Goal: Information Seeking & Learning: Learn about a topic

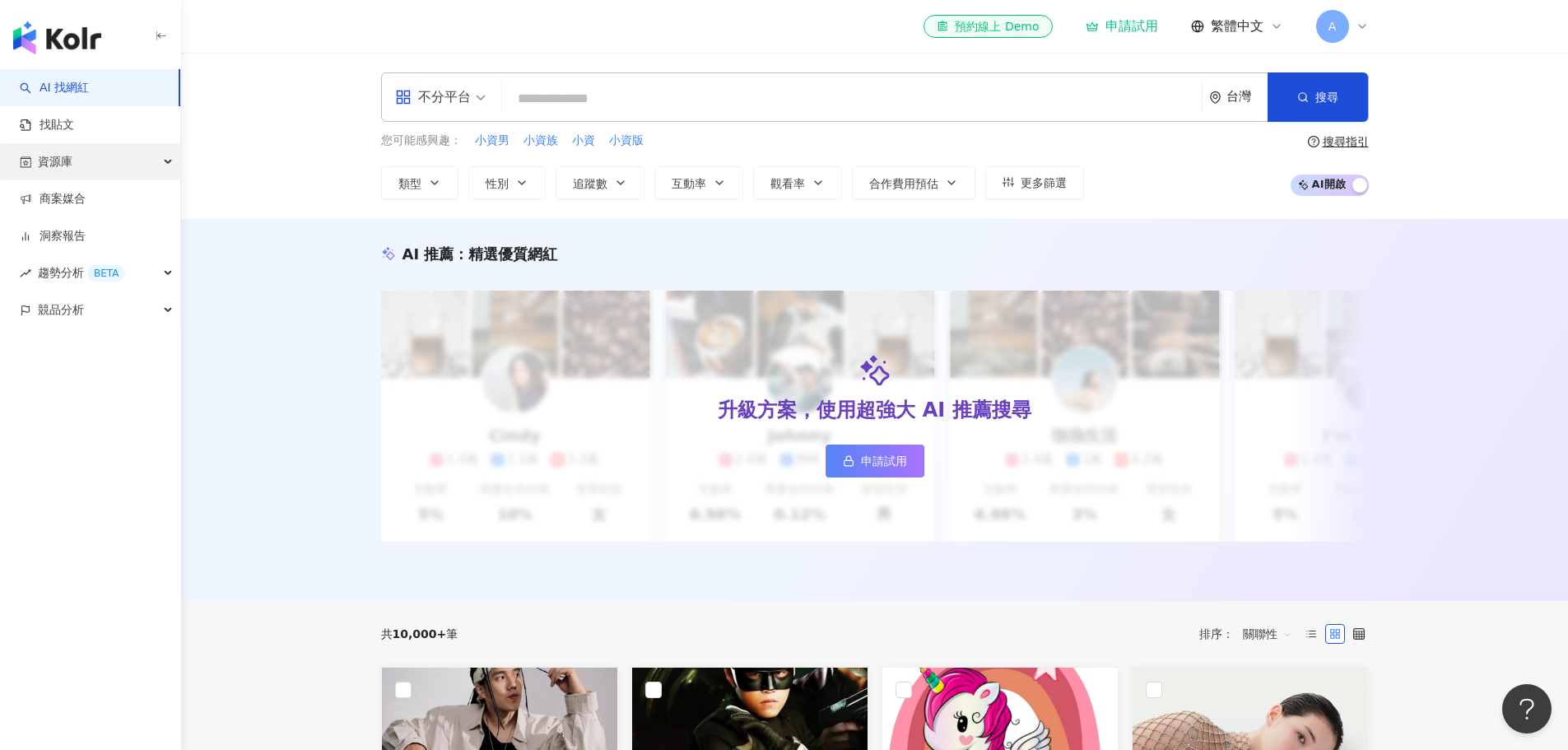
click at [165, 150] on div "資源庫" at bounding box center [90, 162] width 180 height 37
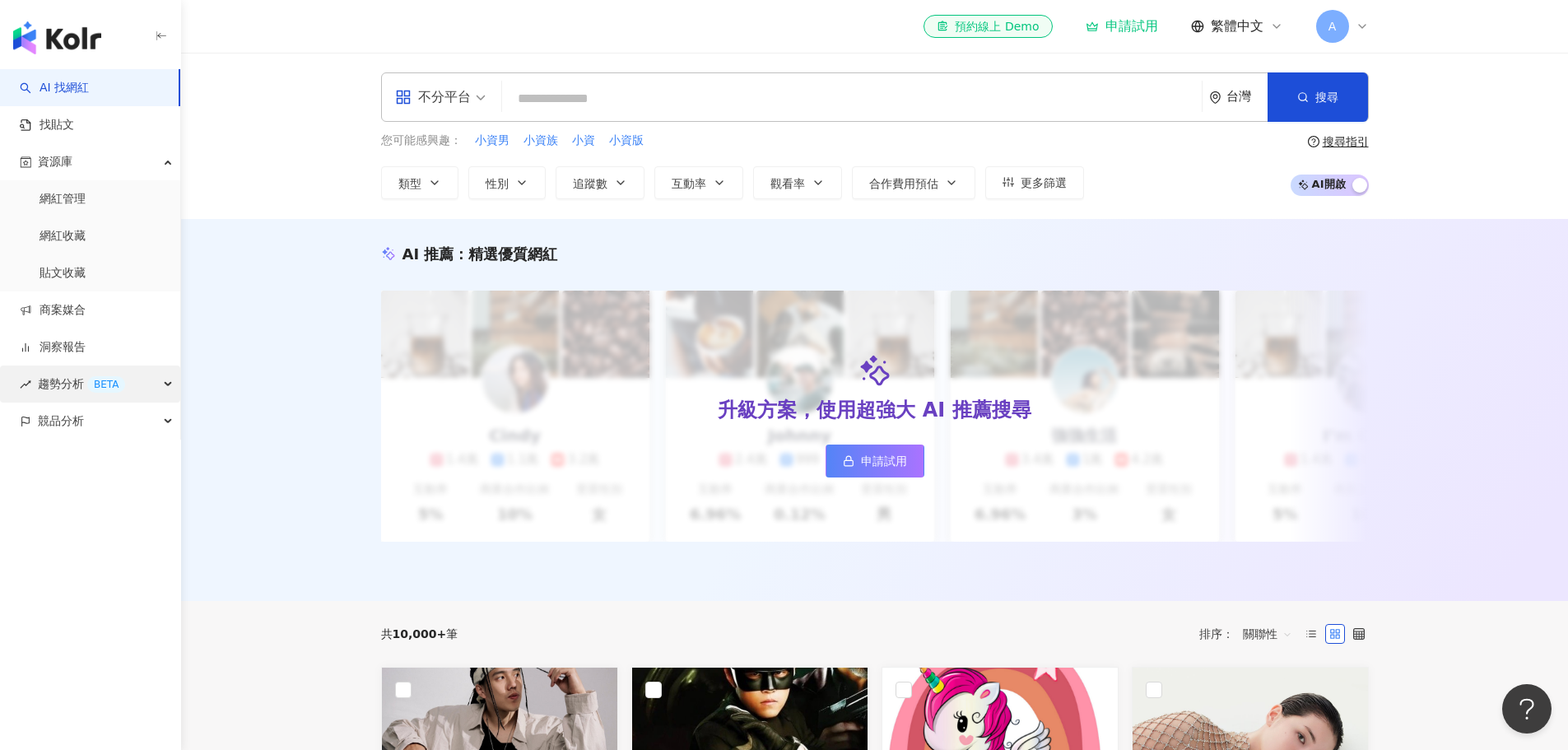
click at [166, 377] on div "趨勢分析 BETA" at bounding box center [90, 384] width 180 height 37
click at [115, 421] on link "Hashtag 排行" at bounding box center [77, 421] width 75 height 17
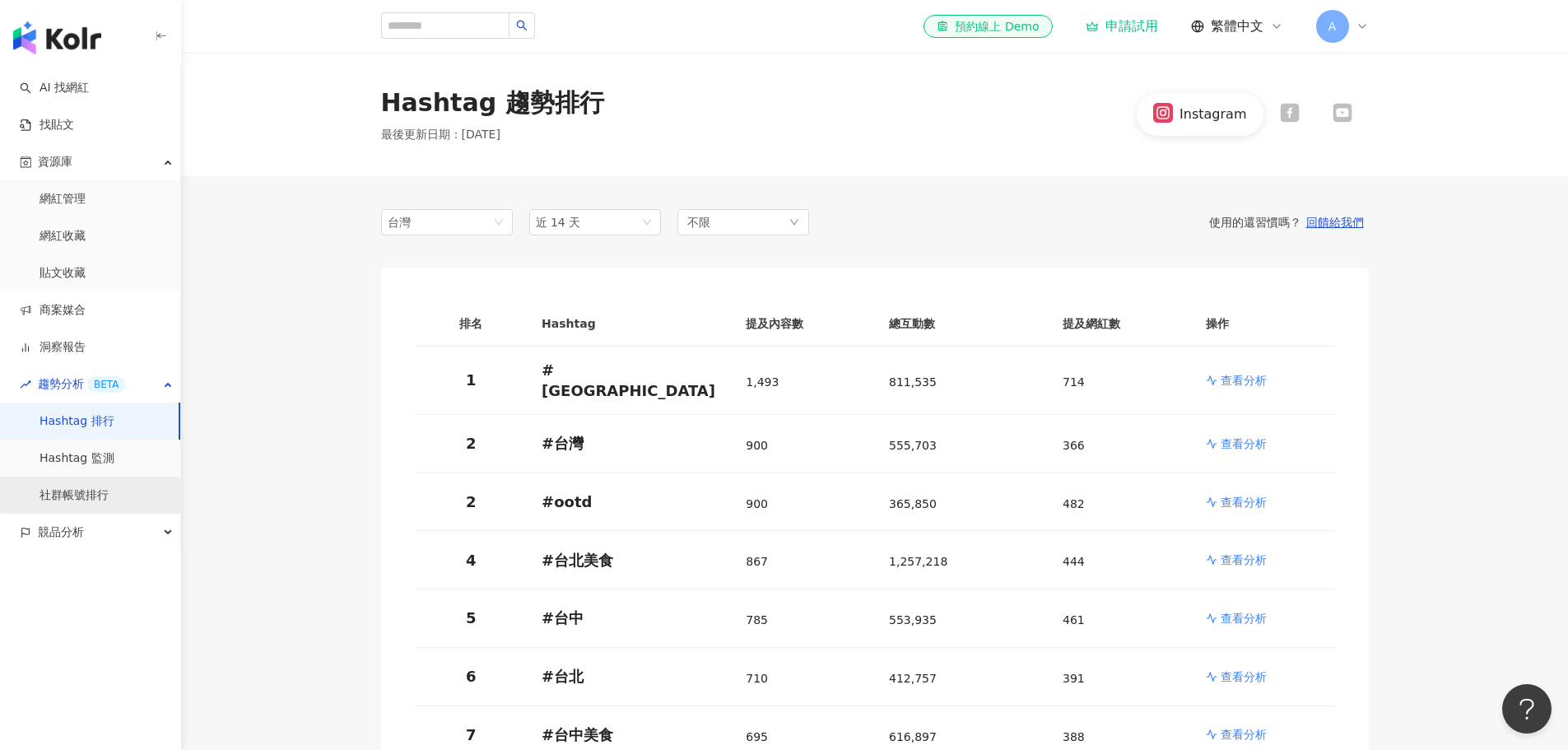
click at [109, 488] on link "社群帳號排行" at bounding box center [74, 496] width 69 height 17
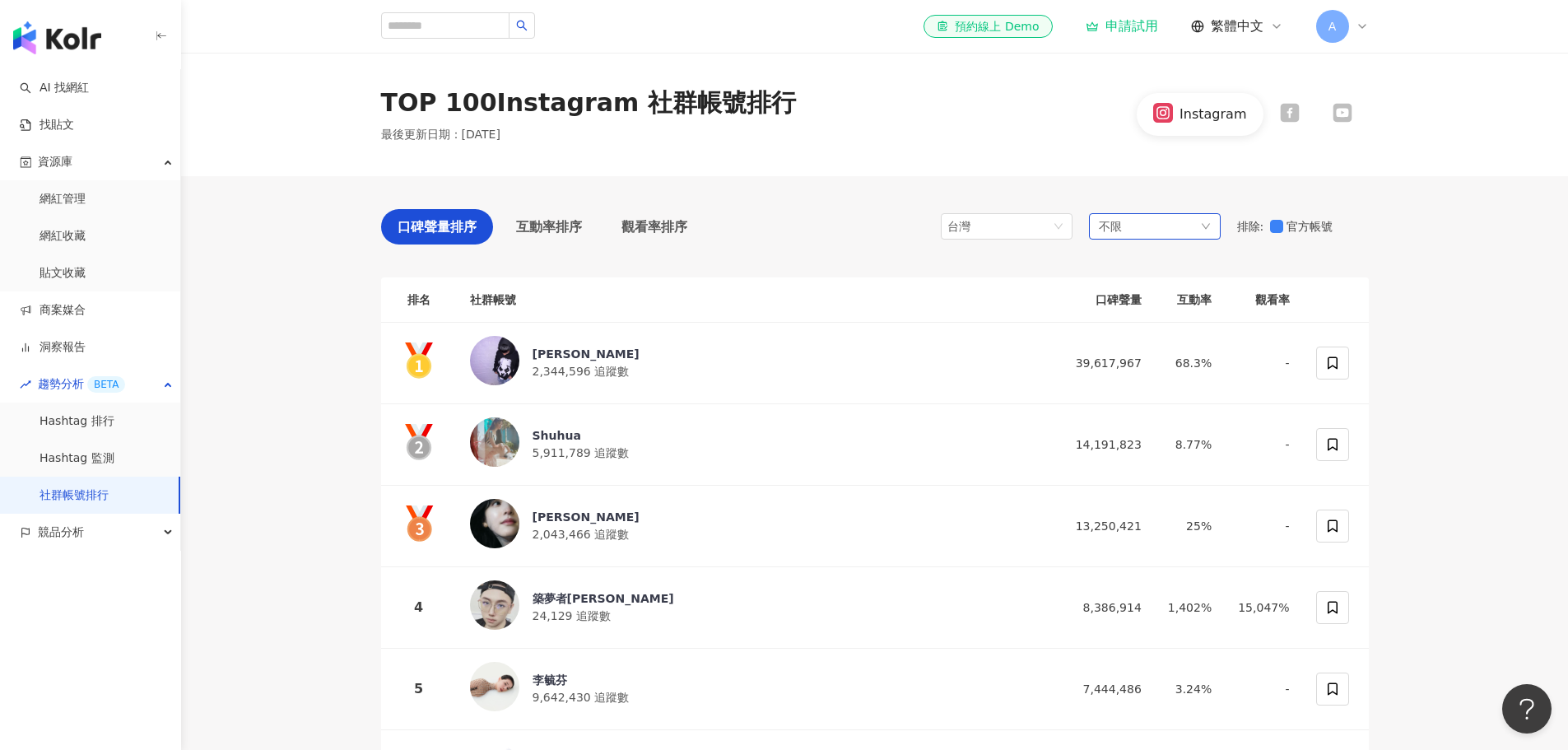
click at [1145, 228] on div "不限" at bounding box center [1155, 226] width 132 height 27
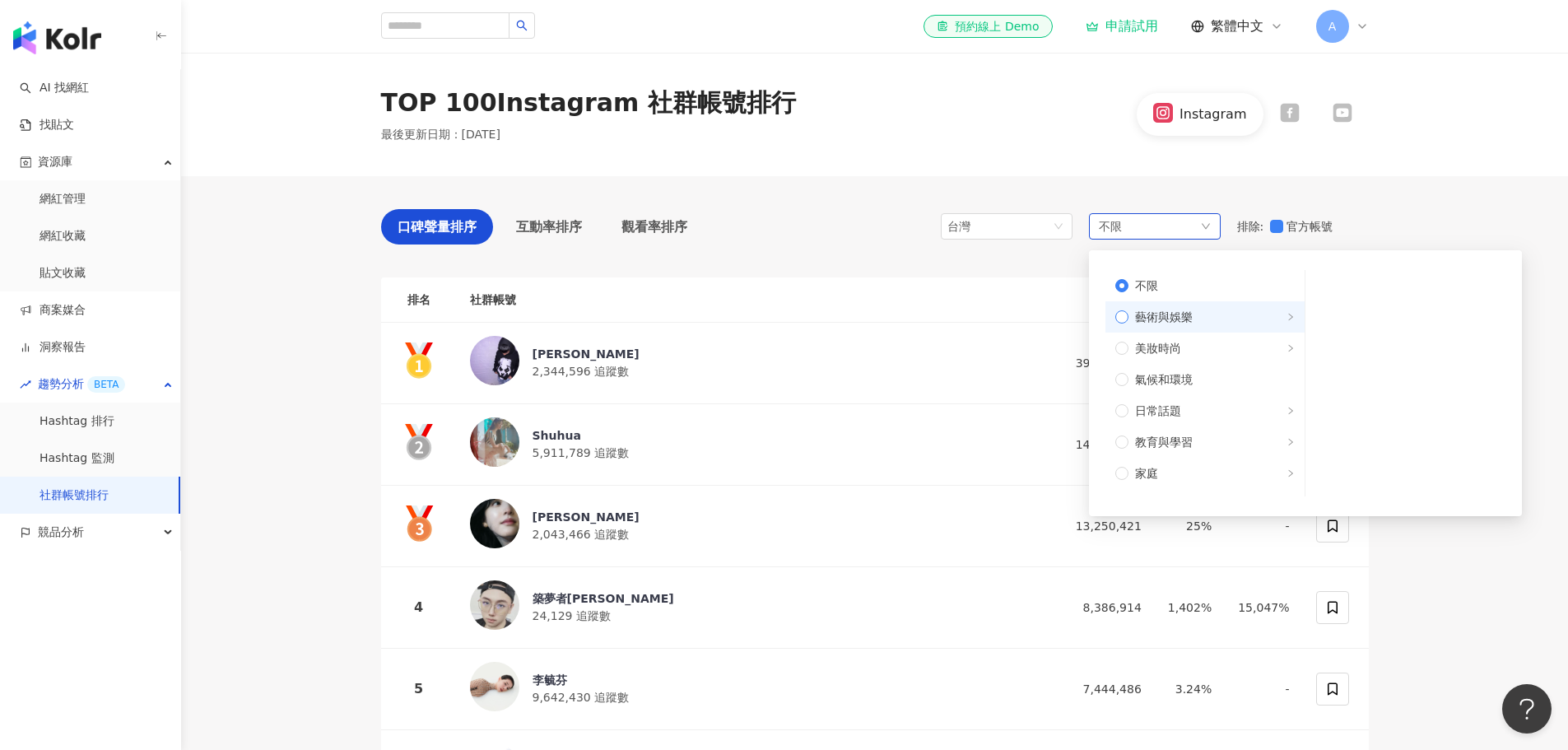
click at [1170, 313] on span "藝術與娛樂" at bounding box center [1163, 317] width 57 height 19
click at [1178, 337] on label "美妝時尚" at bounding box center [1206, 347] width 200 height 31
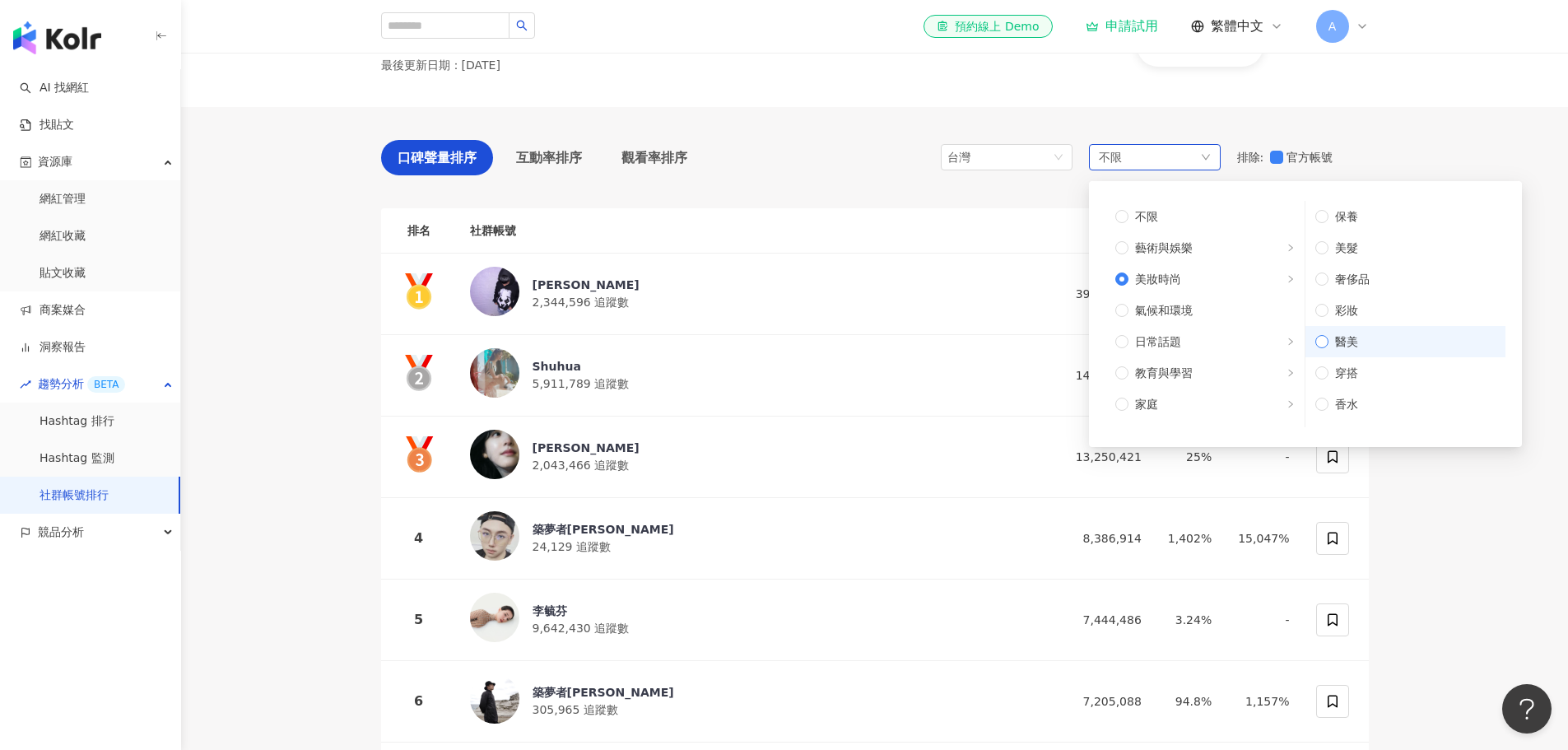
scroll to position [77, 0]
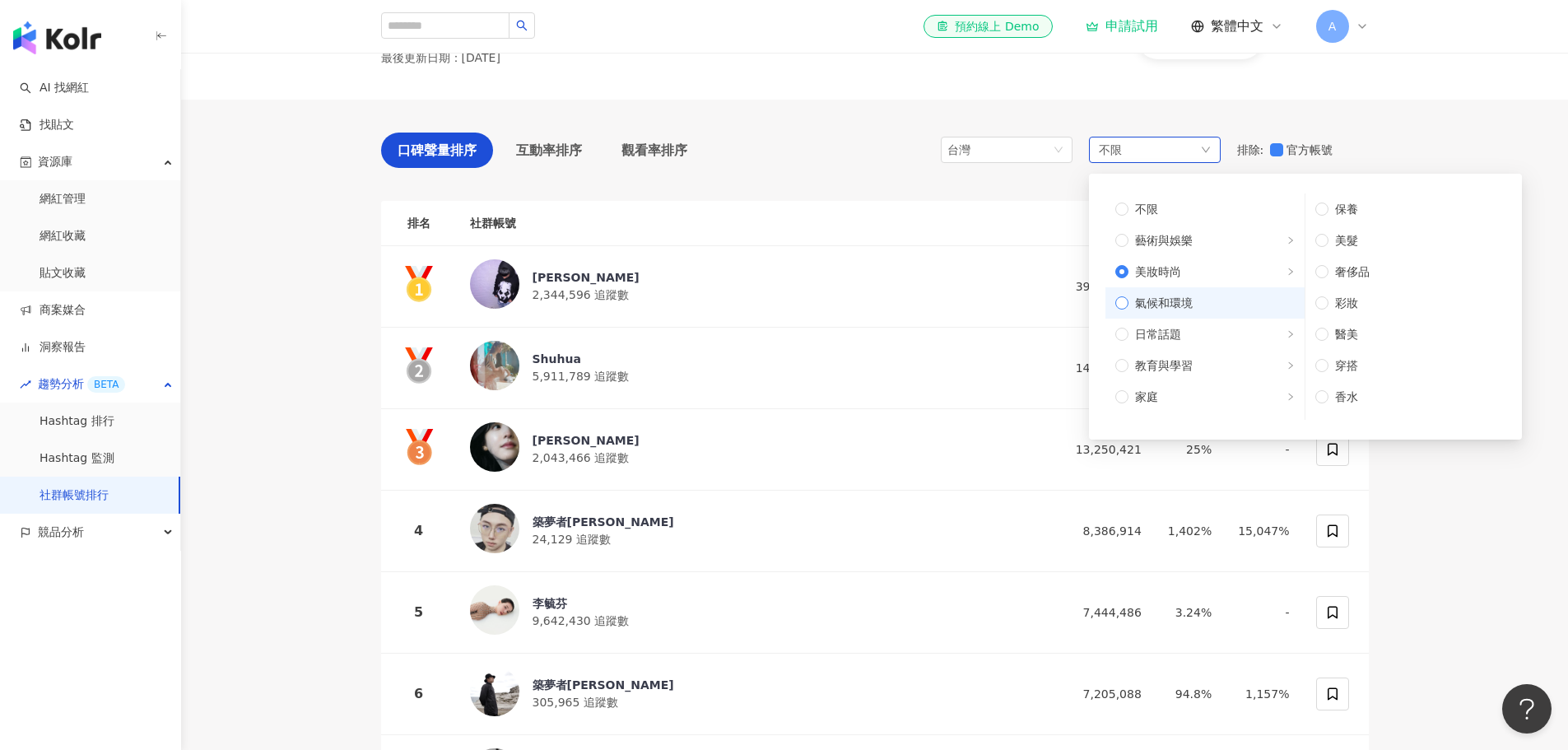
click at [1205, 291] on label "氣候和環境" at bounding box center [1206, 302] width 200 height 31
click at [1203, 330] on span "日常話題" at bounding box center [1212, 334] width 166 height 19
click at [1209, 365] on span "教育與學習" at bounding box center [1212, 366] width 166 height 19
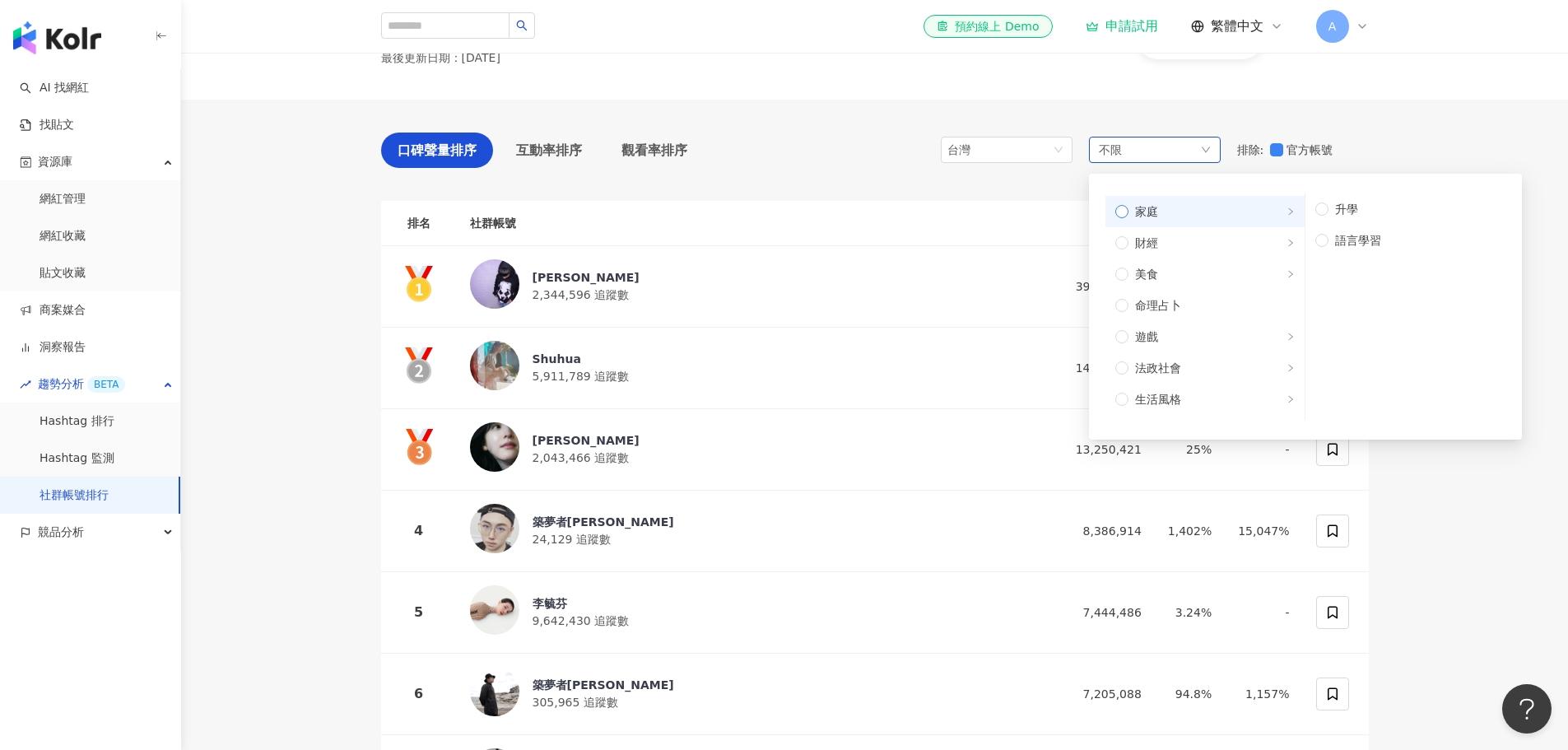
click at [1184, 223] on label "家庭" at bounding box center [1206, 211] width 200 height 31
click at [1183, 243] on span "財經" at bounding box center [1212, 243] width 166 height 19
click at [1179, 270] on span "美食" at bounding box center [1212, 274] width 166 height 19
click at [1178, 332] on span "遊戲" at bounding box center [1212, 337] width 166 height 19
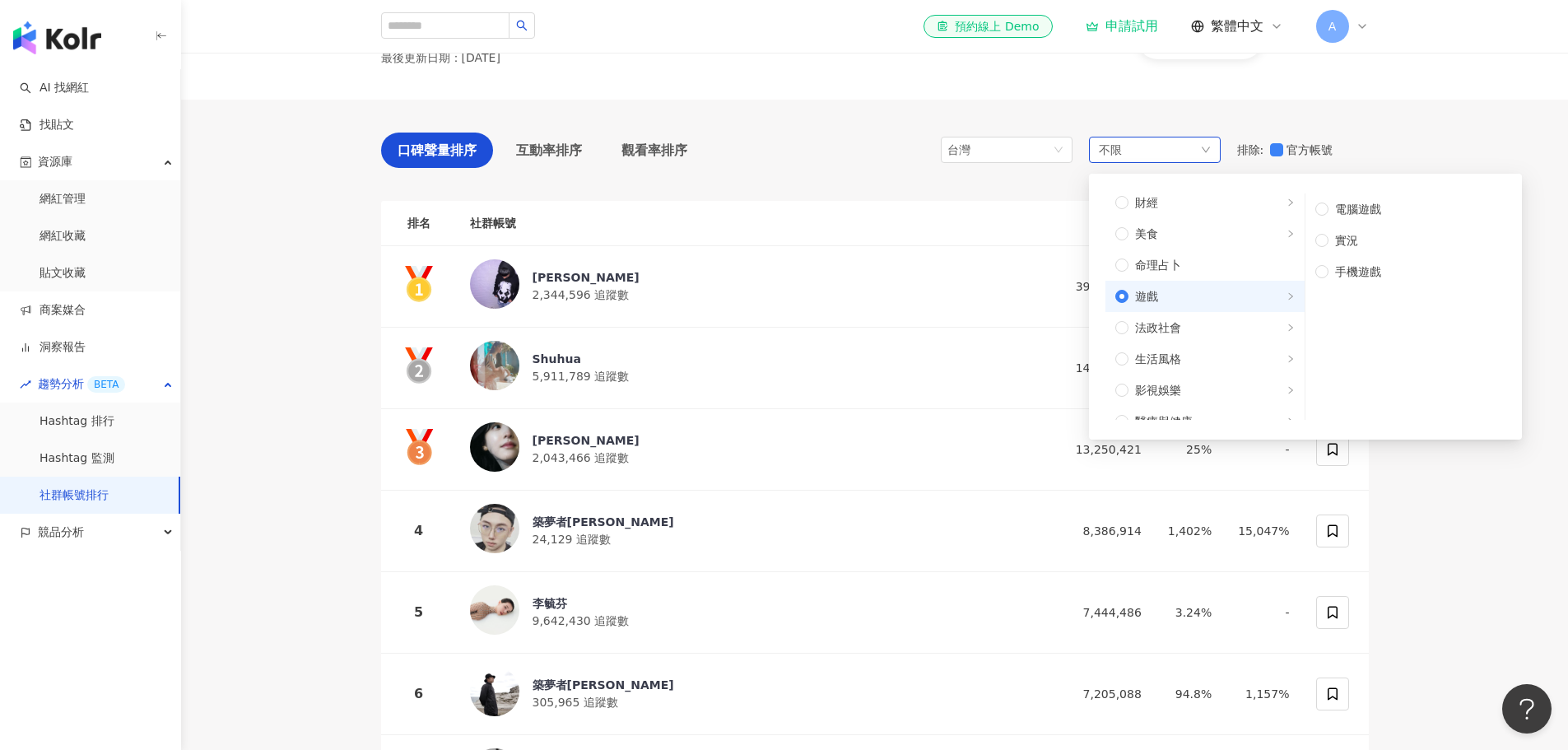
scroll to position [248, 0]
click at [1180, 305] on span "法政社會" at bounding box center [1158, 305] width 46 height 19
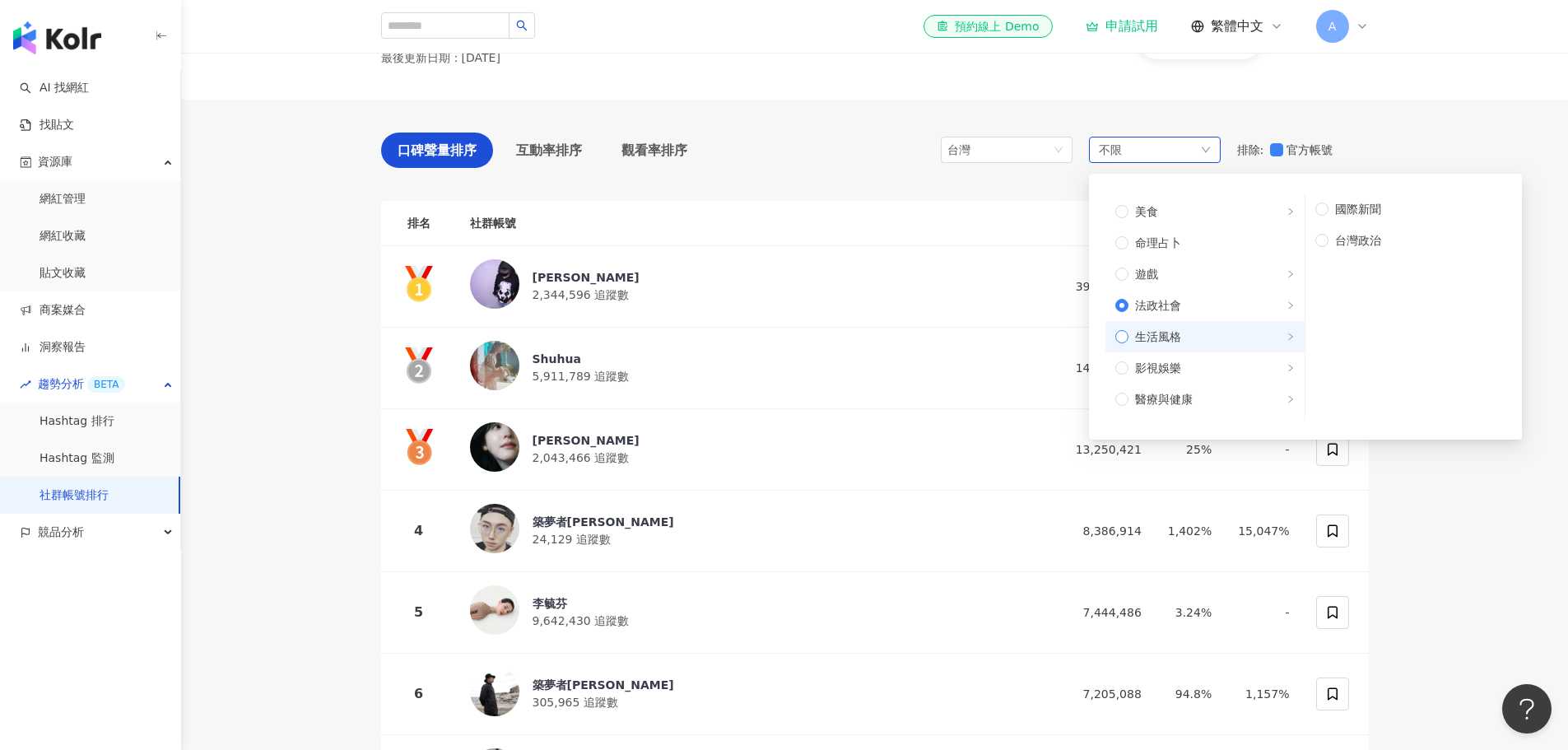
click at [1180, 322] on label "生活風格" at bounding box center [1206, 336] width 200 height 31
click at [1179, 360] on span "影視娛樂" at bounding box center [1158, 367] width 46 height 19
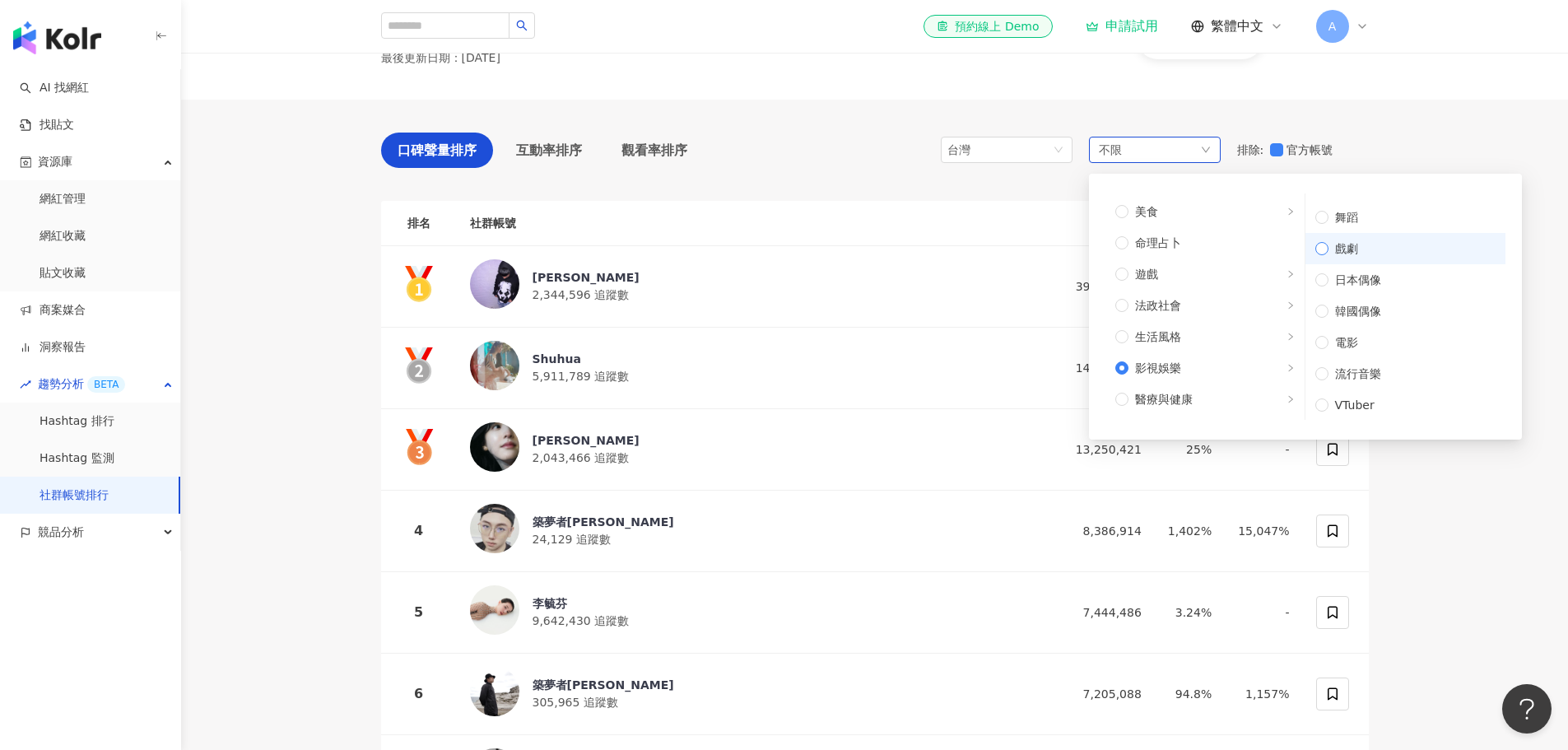
scroll to position [24, 0]
click at [1224, 393] on span "醫療與健康" at bounding box center [1212, 399] width 166 height 19
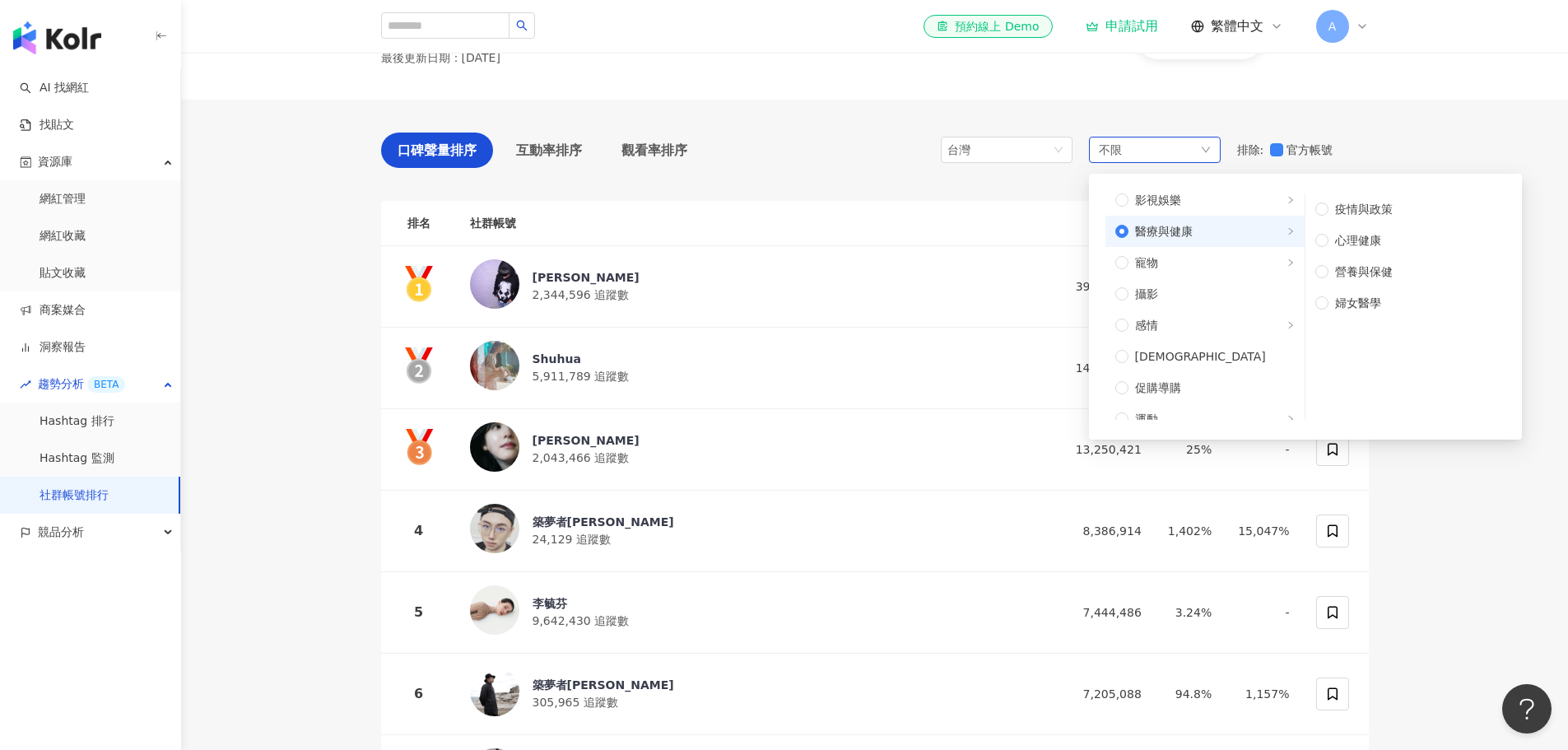
scroll to position [413, 0]
click at [1208, 278] on label "寵物" at bounding box center [1206, 264] width 200 height 31
click at [1208, 323] on span "感情" at bounding box center [1212, 328] width 166 height 19
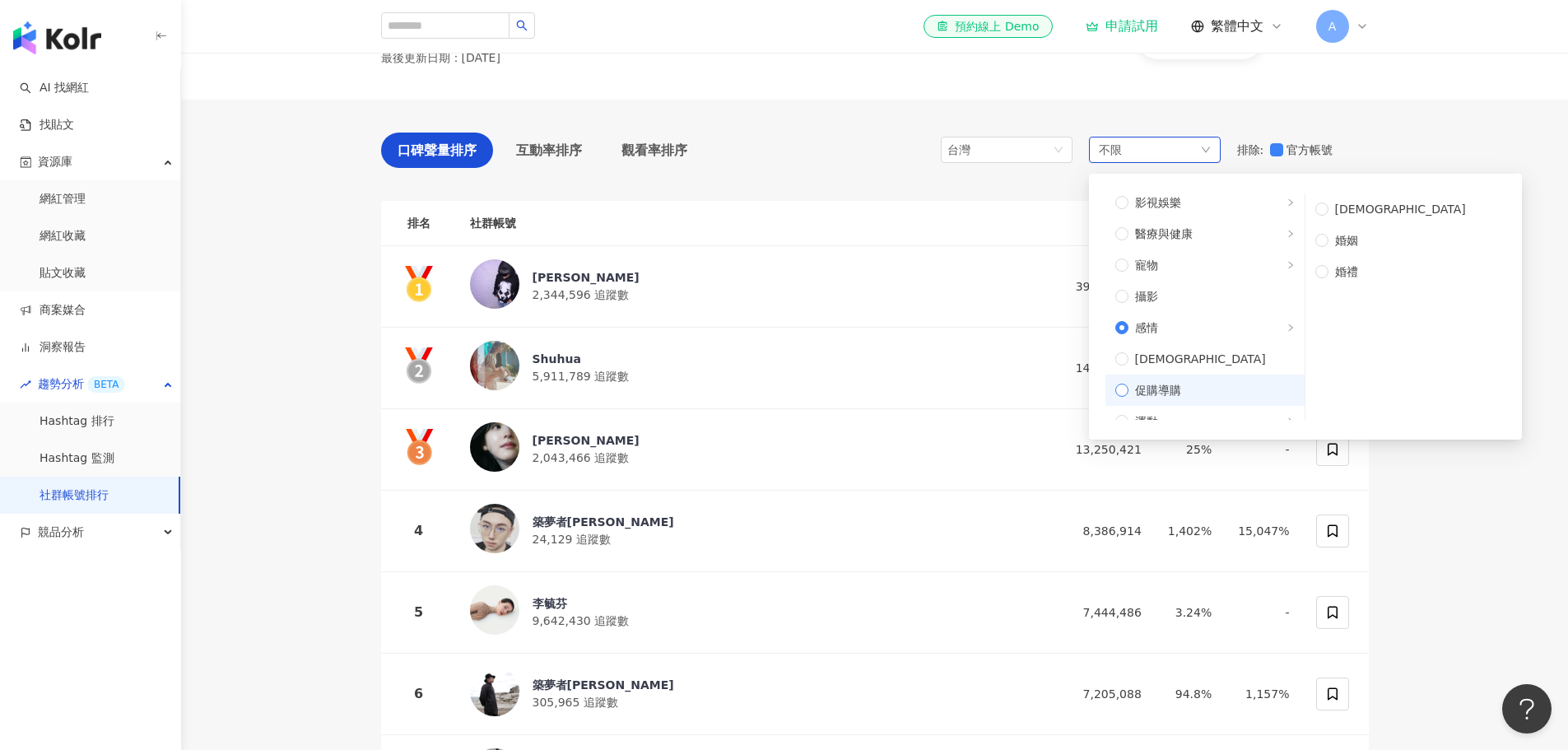
click at [1207, 394] on span "促購導購" at bounding box center [1212, 390] width 166 height 19
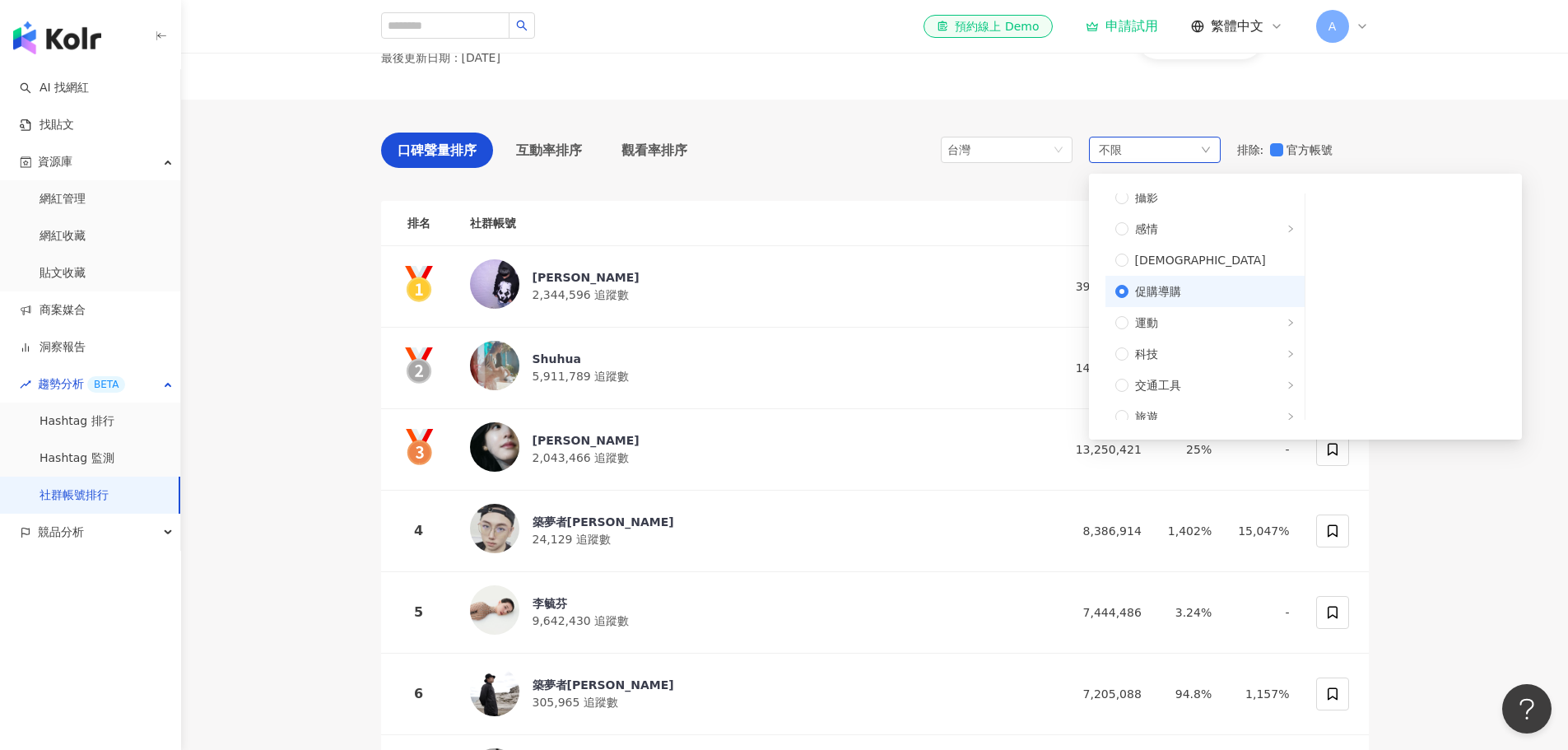
scroll to position [527, 0]
click at [1216, 311] on span "運動" at bounding box center [1212, 307] width 166 height 19
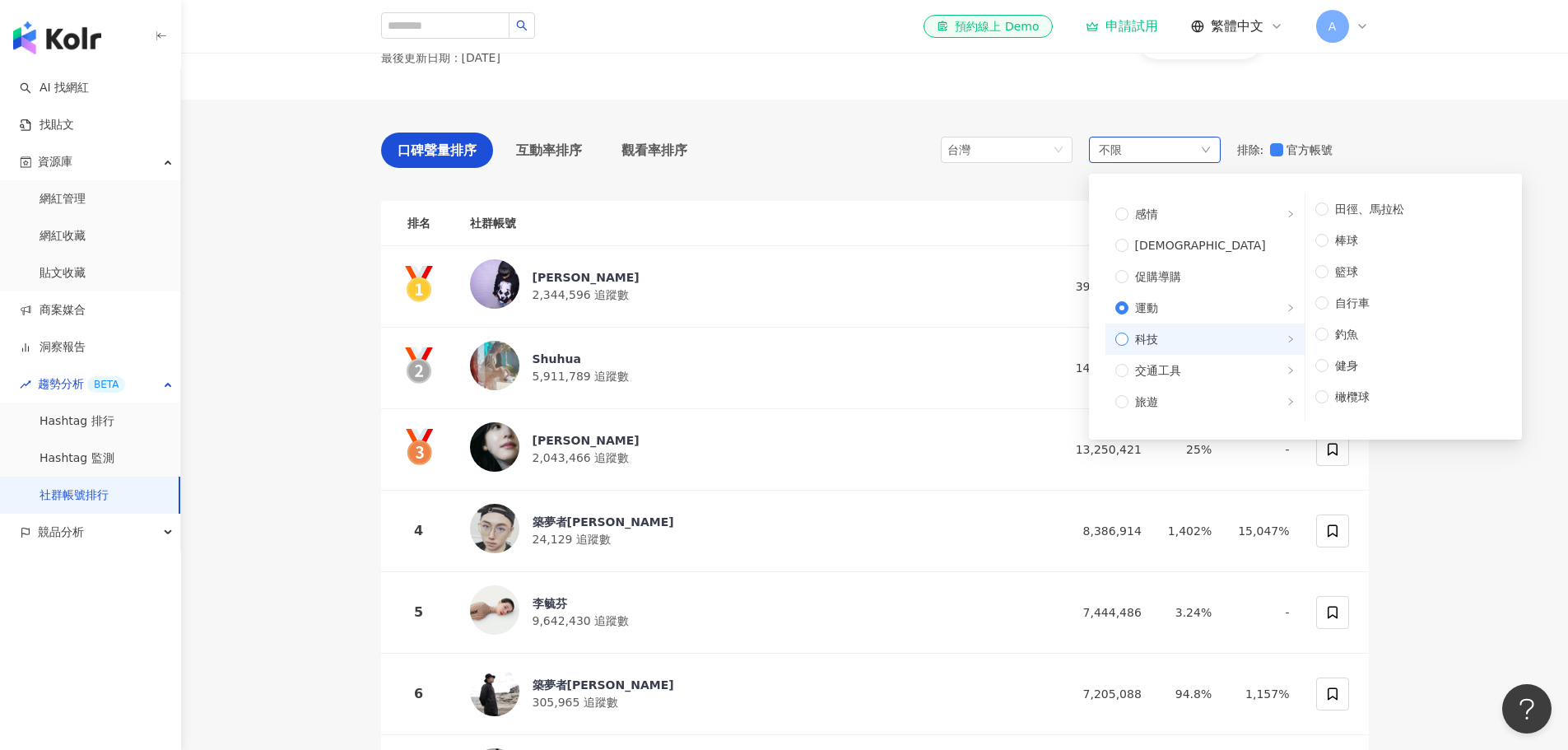
click at [1214, 342] on span "科技" at bounding box center [1212, 339] width 166 height 19
click at [1227, 308] on span "運動" at bounding box center [1212, 307] width 166 height 19
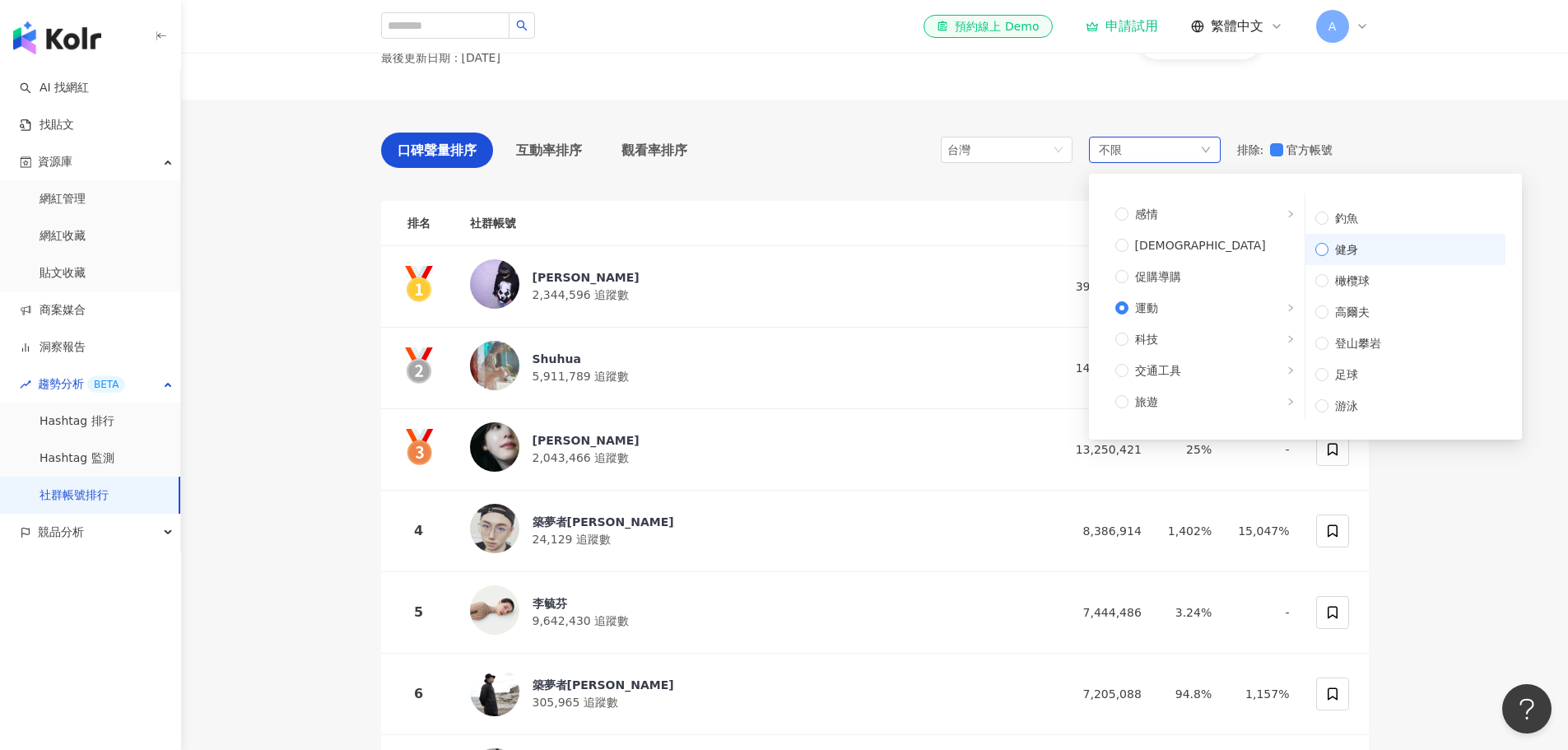
scroll to position [180, 0]
click at [1209, 330] on span "科技" at bounding box center [1212, 339] width 166 height 19
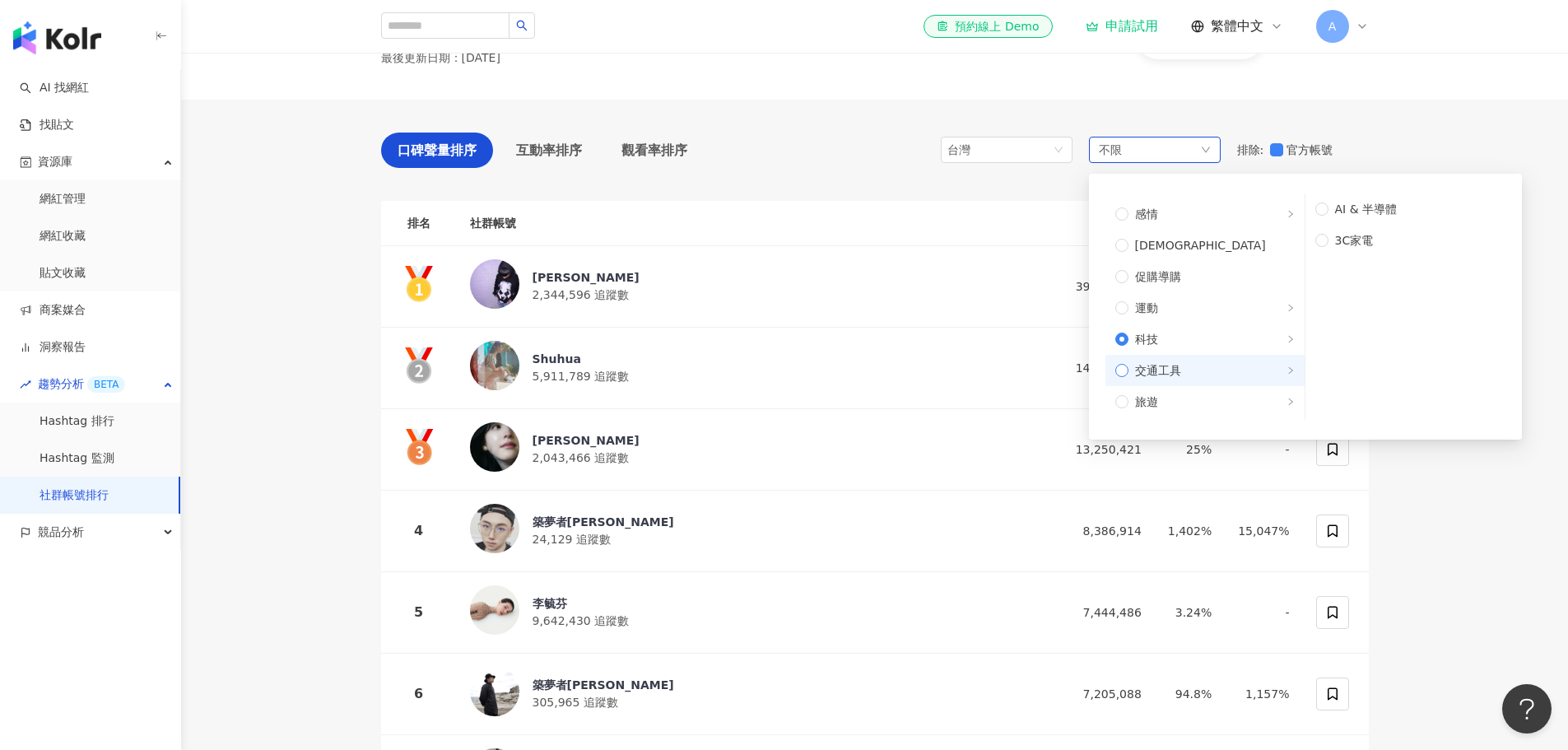
click at [1205, 373] on span "交通工具" at bounding box center [1212, 370] width 166 height 19
click at [1209, 366] on span "旅遊" at bounding box center [1212, 373] width 166 height 19
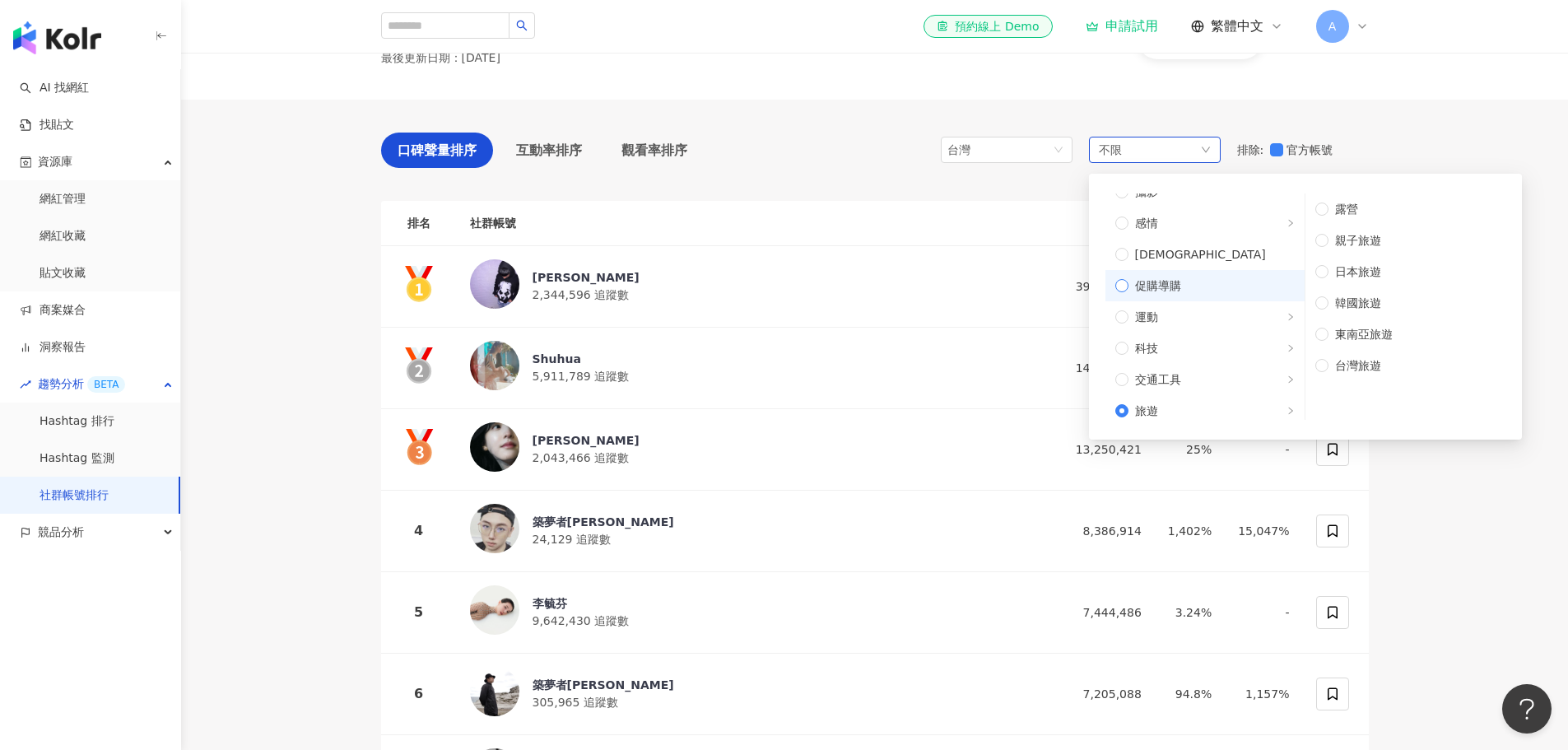
click at [1160, 286] on span "促購導購" at bounding box center [1158, 285] width 46 height 19
click at [1504, 474] on main "TOP 100 Instagram 社群帳號排行 最後更新日期 ： 2025年9月 Instagram 口碑聲量排序 互動率排序 觀看率排序 台灣 不限 不限…" at bounding box center [875, 535] width 1387 height 1118
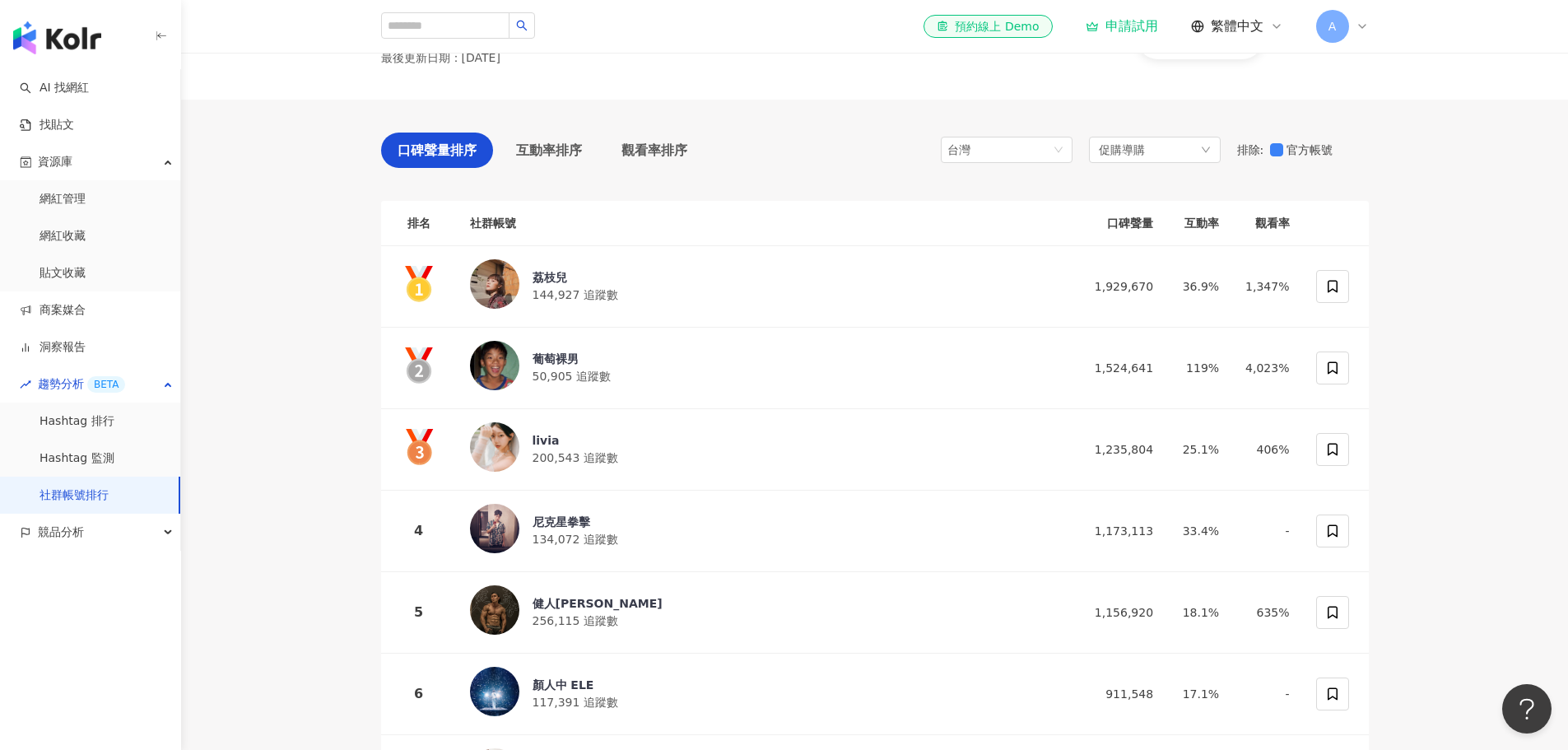
click at [1016, 136] on div "台灣 促購導購 排除 : 官方帳號" at bounding box center [1155, 150] width 428 height 35
click at [1016, 152] on span "台灣" at bounding box center [1007, 150] width 118 height 25
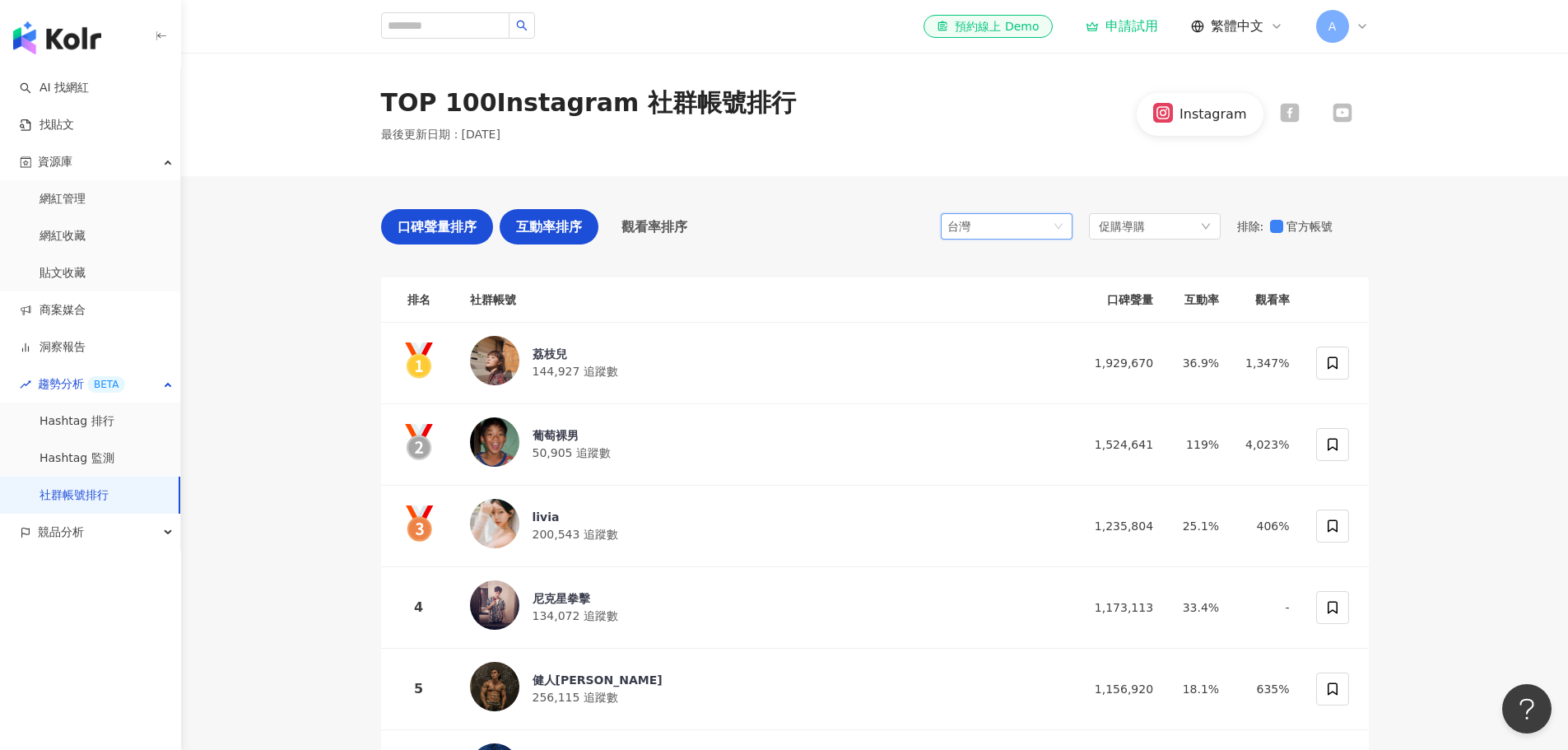
click at [548, 215] on div "互動率排序" at bounding box center [549, 227] width 99 height 35
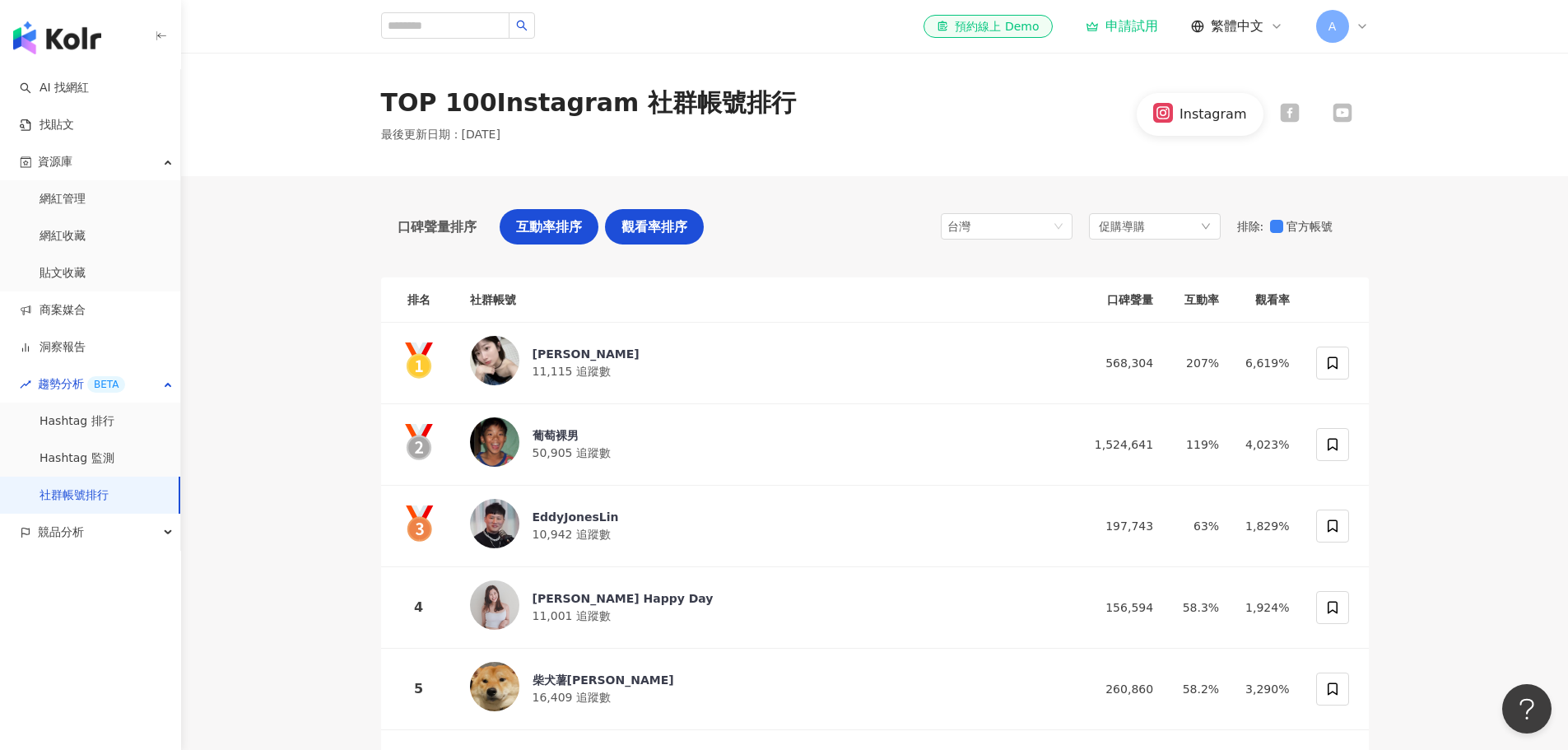
click at [656, 223] on span "觀看率排序" at bounding box center [655, 226] width 66 height 20
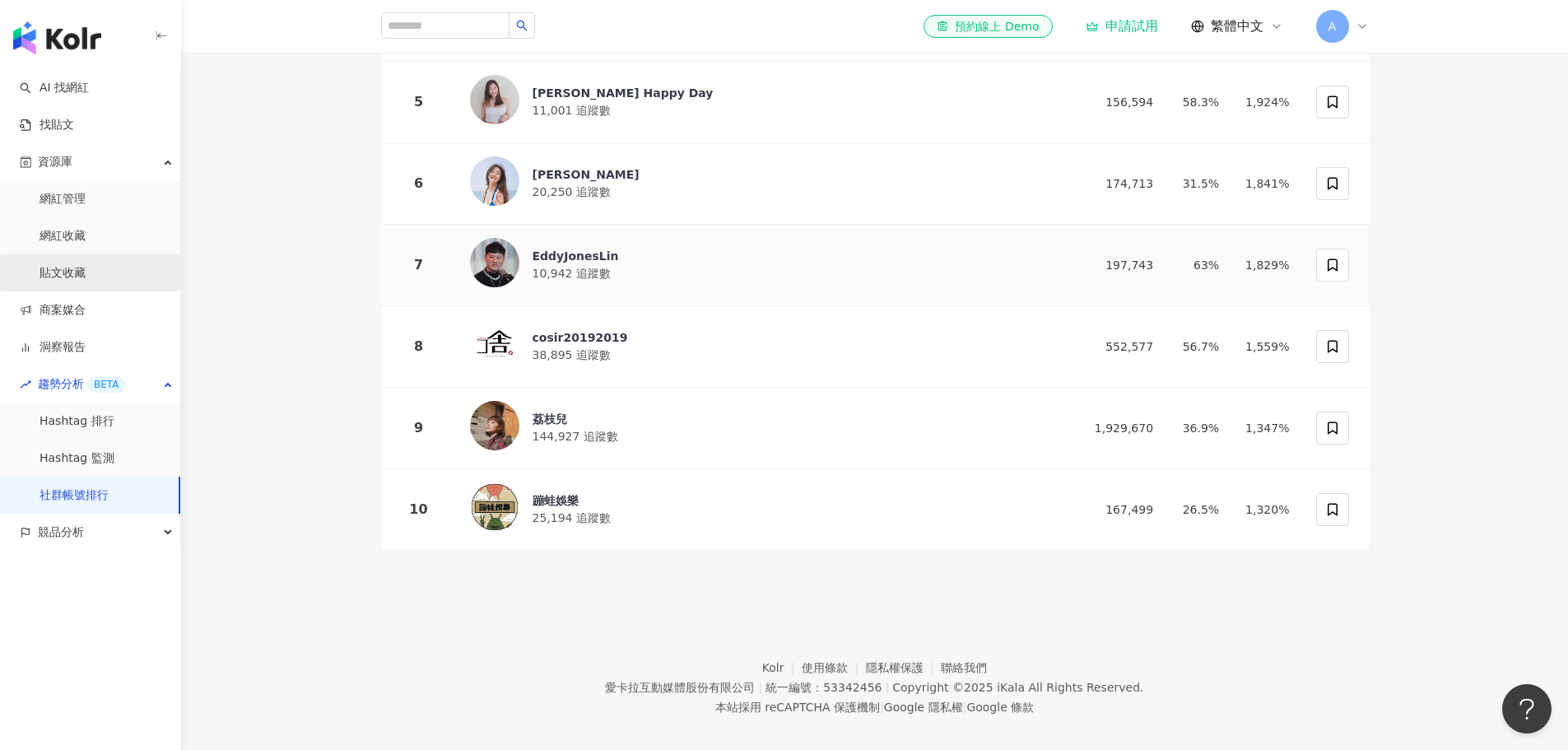
scroll to position [595, 0]
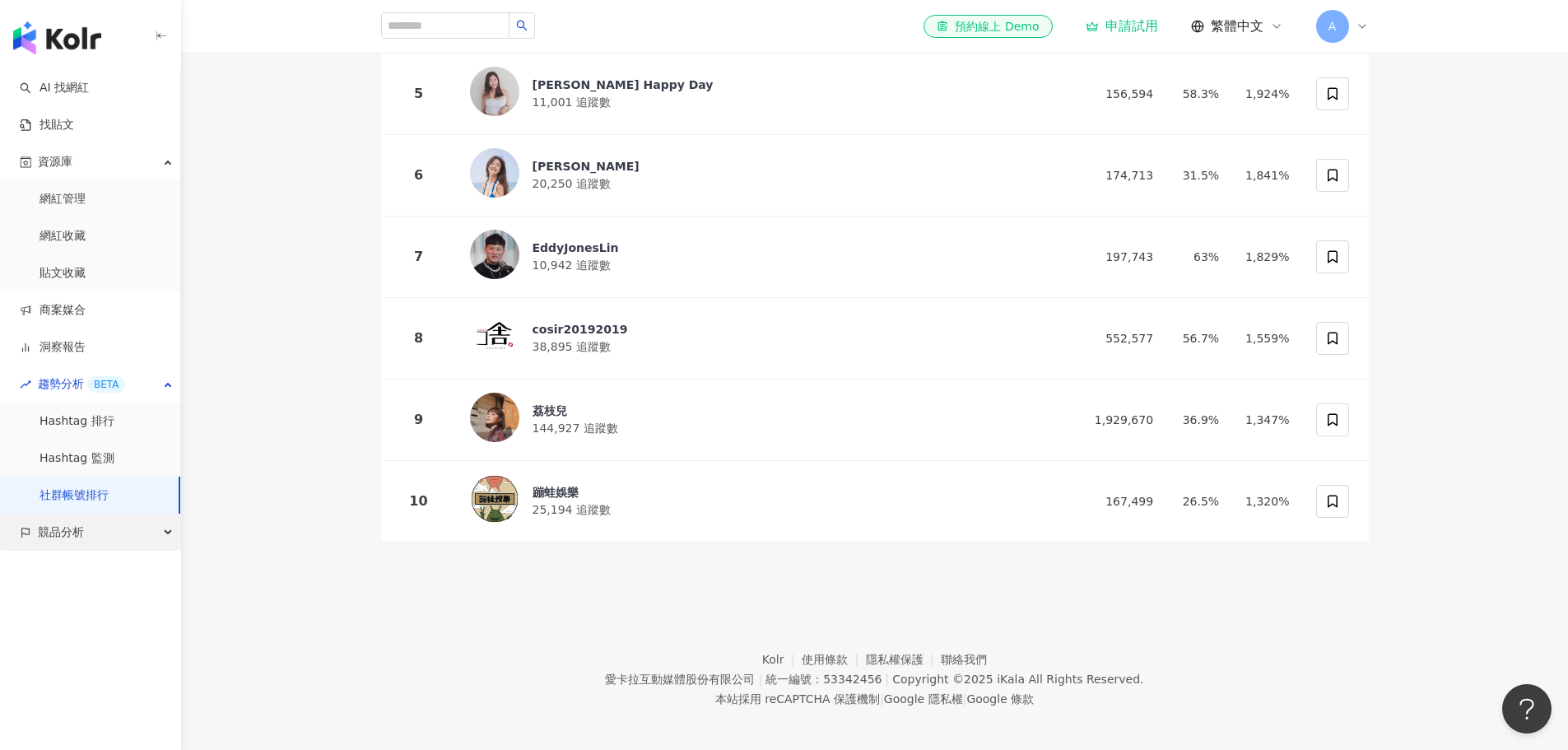
click at [160, 546] on div "競品分析" at bounding box center [90, 533] width 180 height 37
click at [115, 429] on link "Hashtag 排行" at bounding box center [77, 421] width 75 height 17
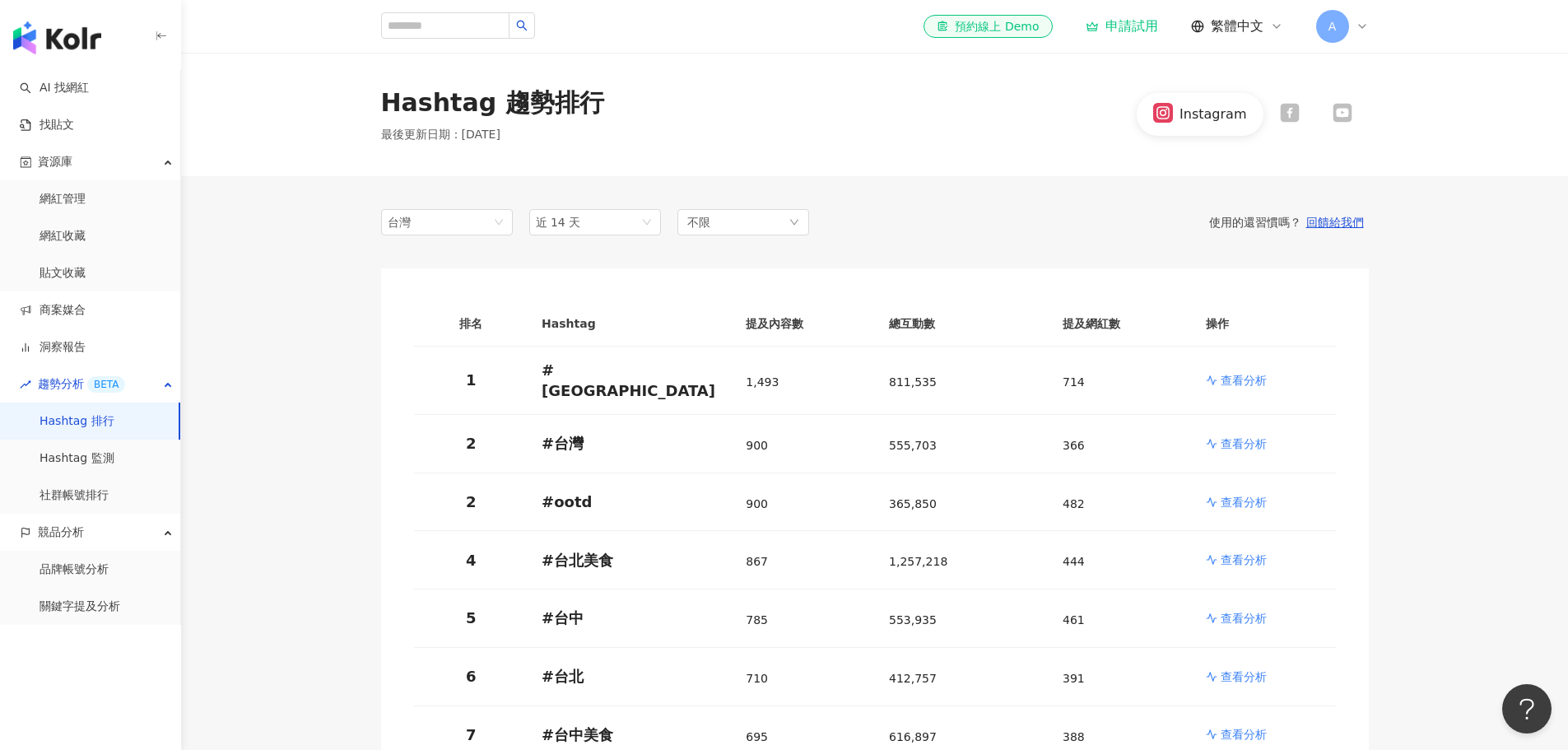
scroll to position [595, 0]
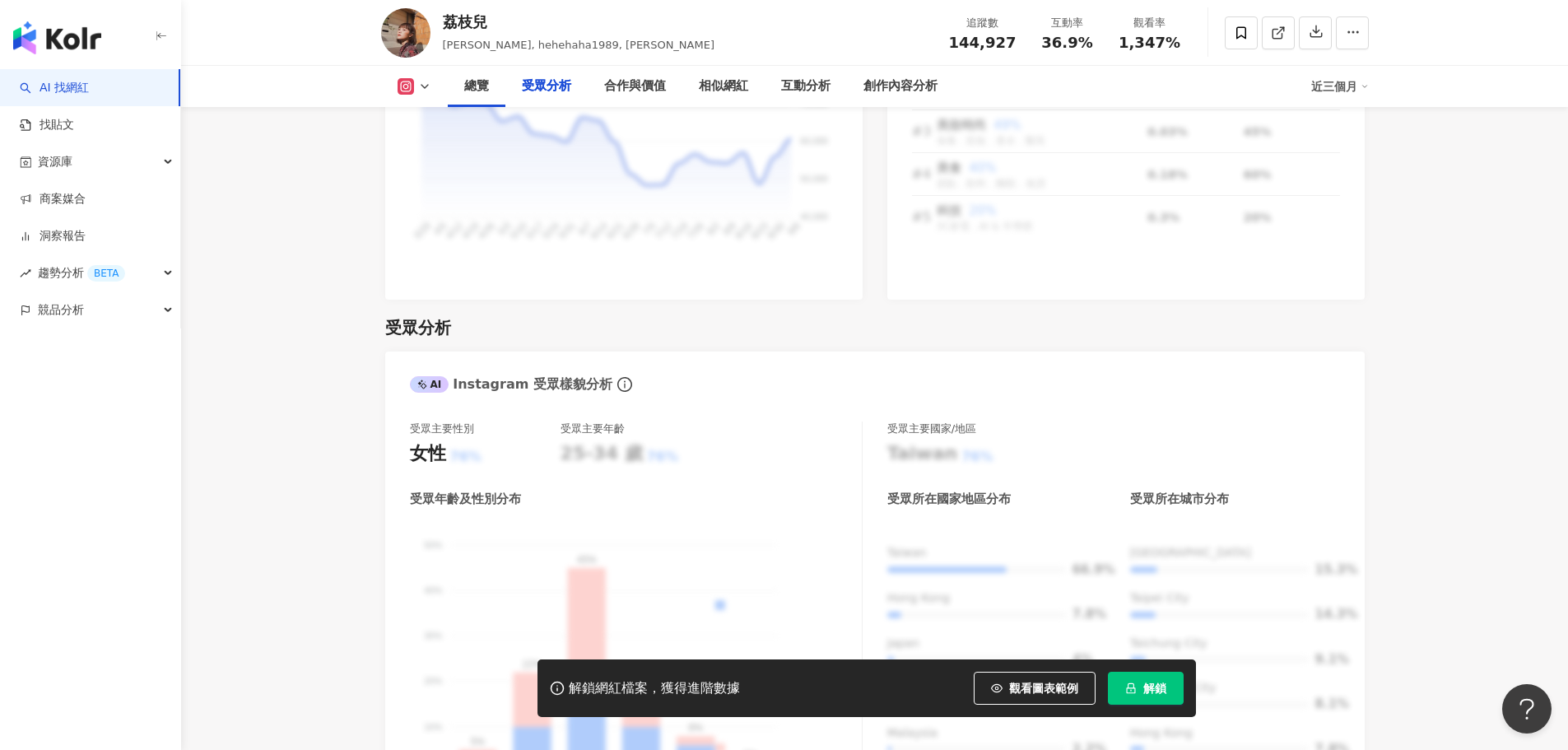
scroll to position [1587, 0]
